Goal: Register for event/course

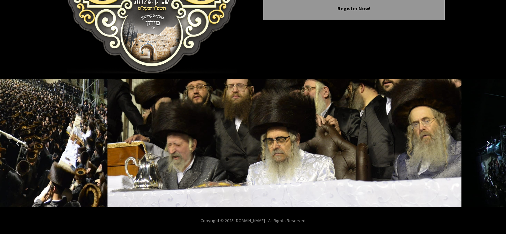
scroll to position [123, 0]
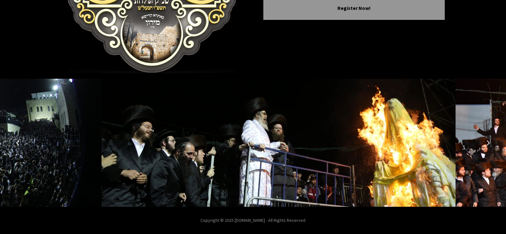
click at [490, 141] on icon "Next image" at bounding box center [488, 142] width 5 height 5
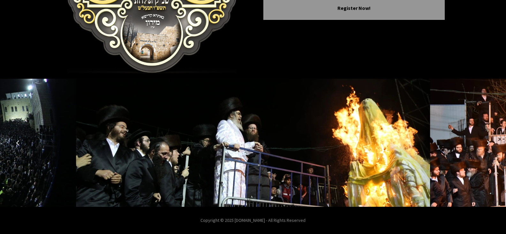
click at [489, 141] on icon "Next image" at bounding box center [488, 142] width 5 height 5
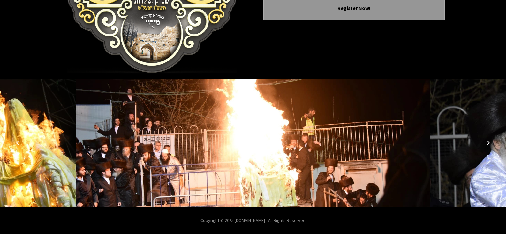
click at [489, 141] on icon "Next image" at bounding box center [488, 142] width 5 height 5
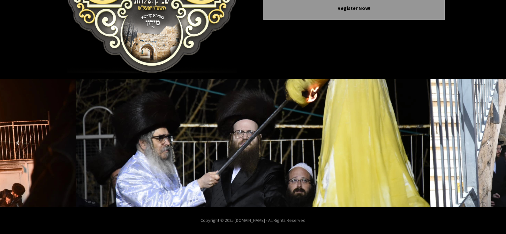
click at [489, 141] on icon "Next image" at bounding box center [488, 142] width 5 height 5
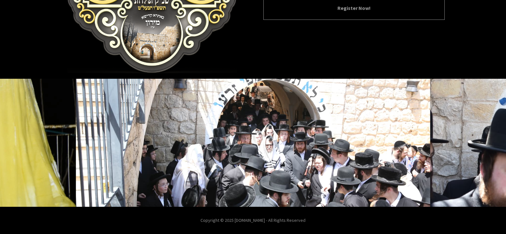
click at [346, 8] on button "Register Now!" at bounding box center [355, 8] width 166 height 8
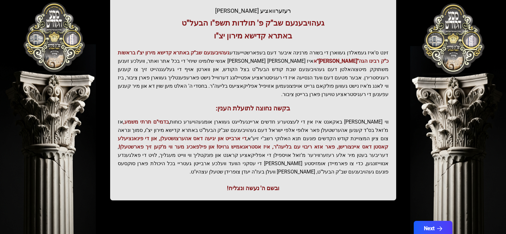
scroll to position [136, 0]
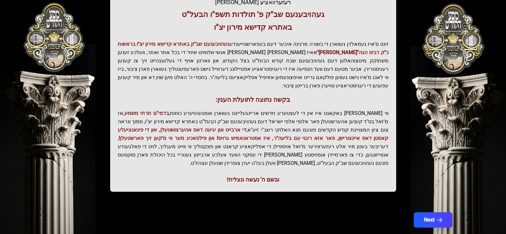
click at [246, 4] on div "רעזערוואציע [PERSON_NAME]" at bounding box center [253, 2] width 271 height 9
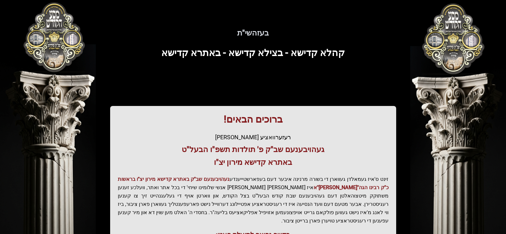
scroll to position [3, 0]
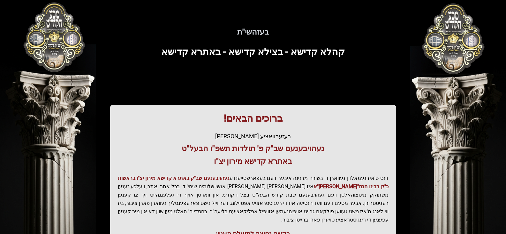
click at [337, 54] on span "קהלא קדישא - בצילא קדישא - באתרא קדישא" at bounding box center [253, 51] width 184 height 11
drag, startPoint x: 325, startPoint y: 54, endPoint x: 249, endPoint y: 35, distance: 78.2
click at [313, 53] on span "קהלא קדישא - בצילא קדישא - באתרא קדישא" at bounding box center [253, 51] width 184 height 11
click at [249, 35] on h5 "בעזהשי"ת" at bounding box center [253, 32] width 389 height 10
click at [246, 229] on h3 "בקשה נחוצה לתועלת הענין:" at bounding box center [253, 233] width 271 height 9
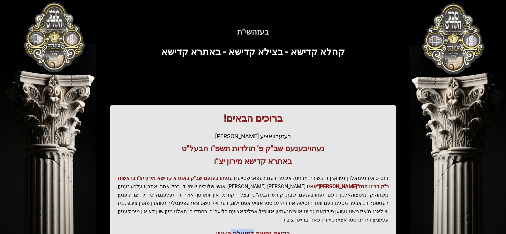
click at [246, 229] on h3 "בקשה נחוצה לתועלת הענין:" at bounding box center [253, 233] width 271 height 9
click at [42, 19] on div "בעזהשי"ת 0 1 2 3 4 5 6 בעזהשי"ת קהלא קדישא - בצילא קדישא - באתרא קדישא ברוכים ה…" at bounding box center [253, 190] width 506 height 387
click at [42, 18] on div "בעזהשי"ת 0 1 2 3 4 5 6 בעזהשי"ת קהלא קדישא - בצילא קדישא - באתרא קדישא ברוכים ה…" at bounding box center [253, 190] width 506 height 387
click at [44, 17] on div "בעזהשי"ת 0 1 2 3 4 5 6 בעזהשי"ת קהלא קדישא - בצילא קדישא - באתרא קדישא ברוכים ה…" at bounding box center [253, 190] width 506 height 387
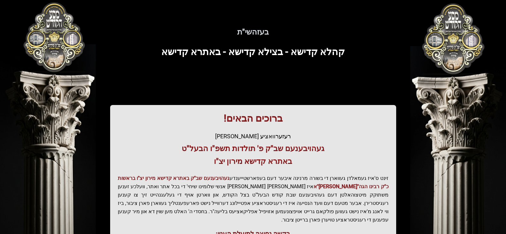
drag, startPoint x: 59, startPoint y: 50, endPoint x: 60, endPoint y: 55, distance: 5.9
click at [60, 55] on div "בעזהשי"ת קהלא קדישא - בצילא קדישא - באתרא קדישא ברוכים הבאים! רעזערוואציע אפטיי…" at bounding box center [253, 174] width 409 height 323
drag, startPoint x: 60, startPoint y: 55, endPoint x: 195, endPoint y: 57, distance: 134.5
click at [82, 57] on h3 "קהלא קדישא - בצילא קדישא - באתרא קדישא" at bounding box center [253, 52] width 389 height 12
click at [445, 39] on div "בעזהשי"ת קהלא קדישא - בצילא קדישא - באתרא קדישא ברוכים הבאים! רעזערוואציע אפטיי…" at bounding box center [253, 174] width 409 height 323
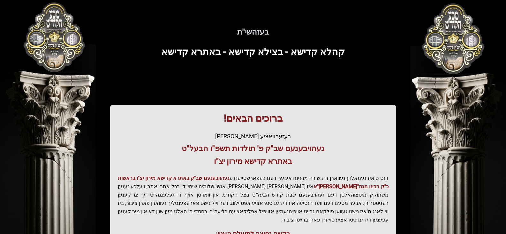
drag, startPoint x: 445, startPoint y: 39, endPoint x: 442, endPoint y: 2, distance: 37.8
click at [445, 34] on div "בעזהשי"ת קהלא קדישא - בצילא קדישא - באתרא קדישא ברוכים הבאים! רעזערוואציע אפטיי…" at bounding box center [253, 174] width 409 height 323
